Goal: Book appointment/travel/reservation

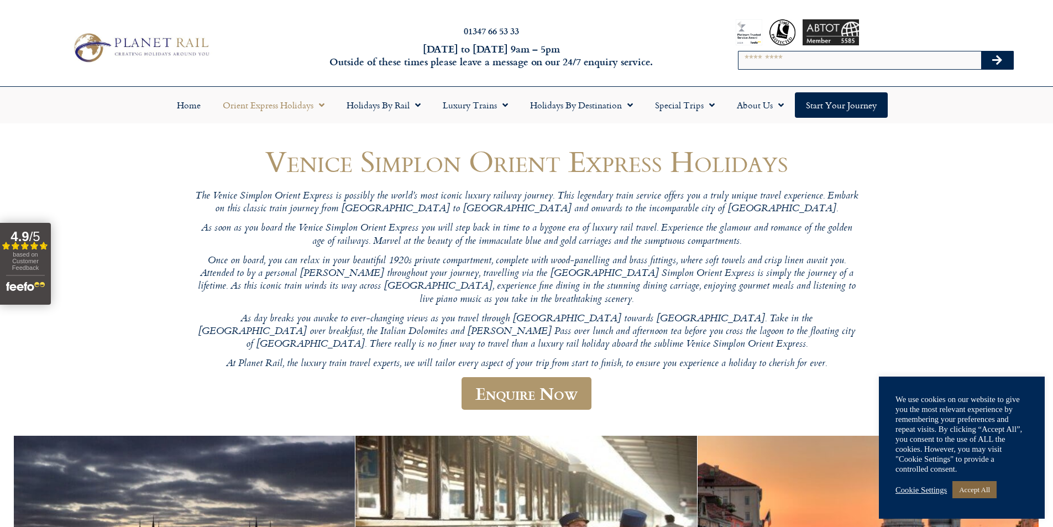
click at [982, 490] on link "Accept All" at bounding box center [974, 489] width 44 height 17
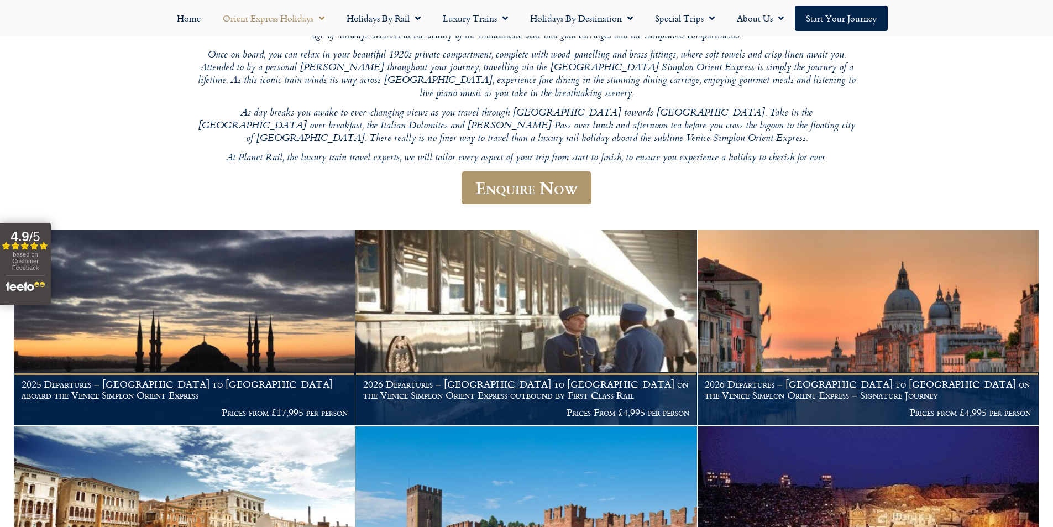
scroll to position [221, 0]
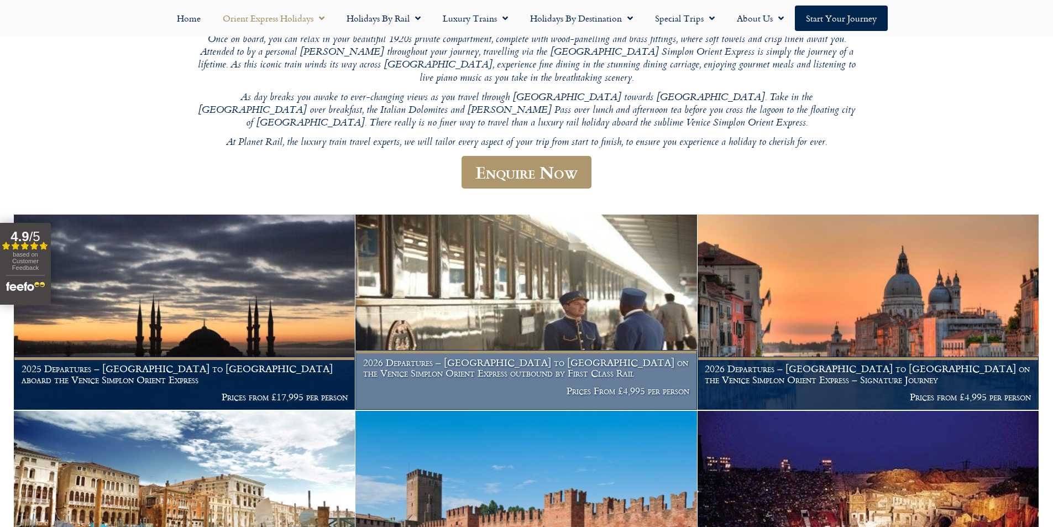
click at [627, 385] on p "Prices From £4,995 per person" at bounding box center [526, 390] width 326 height 11
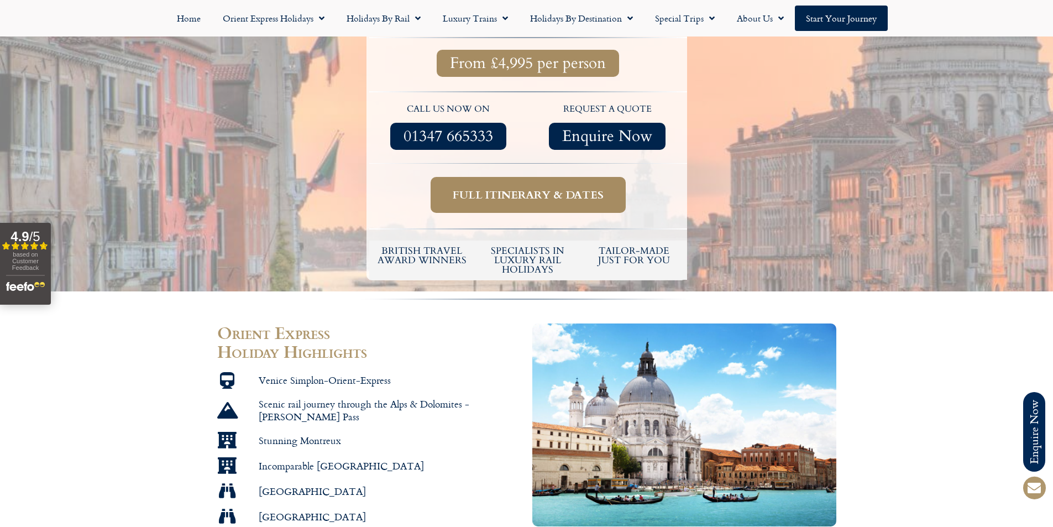
scroll to position [442, 0]
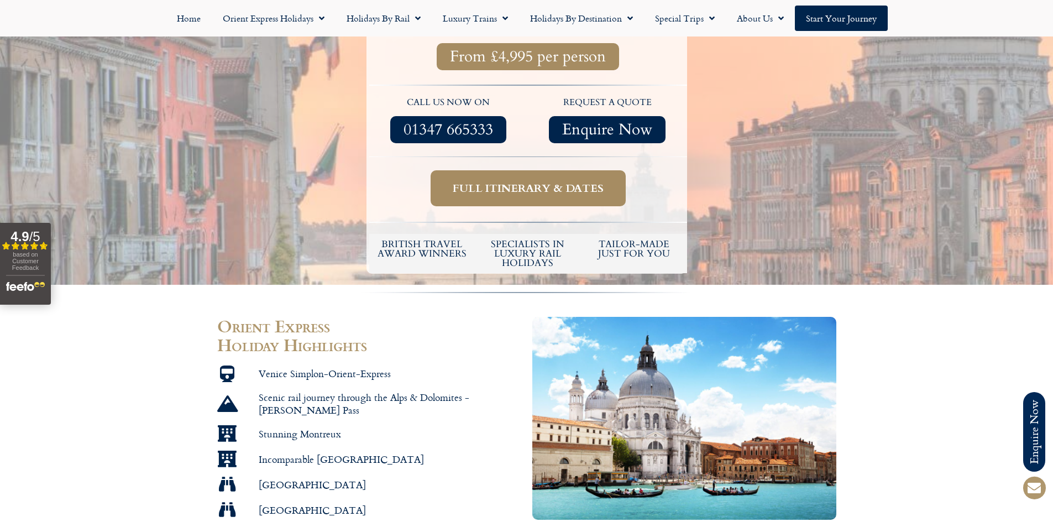
click at [562, 181] on span "Full itinerary & dates" at bounding box center [528, 188] width 151 height 14
